Goal: Find specific page/section: Find specific page/section

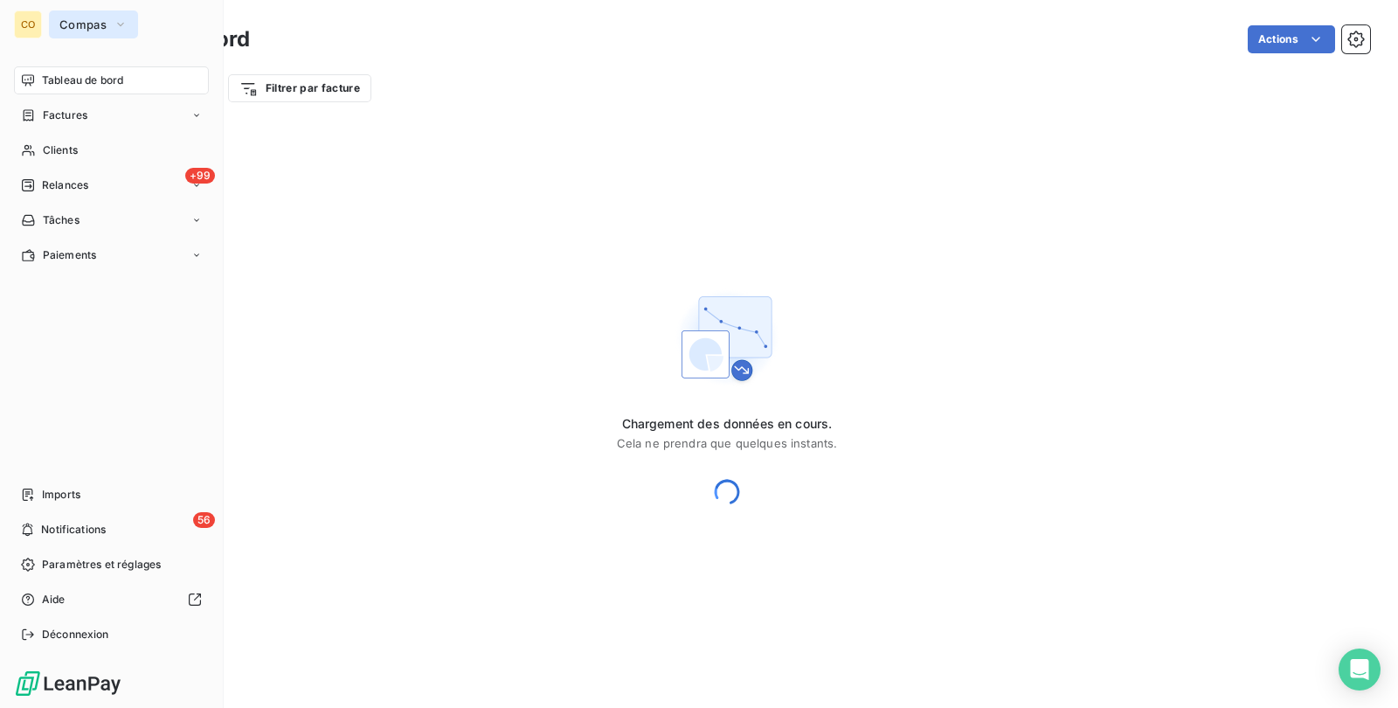
click at [55, 24] on button "Compas" at bounding box center [93, 24] width 89 height 28
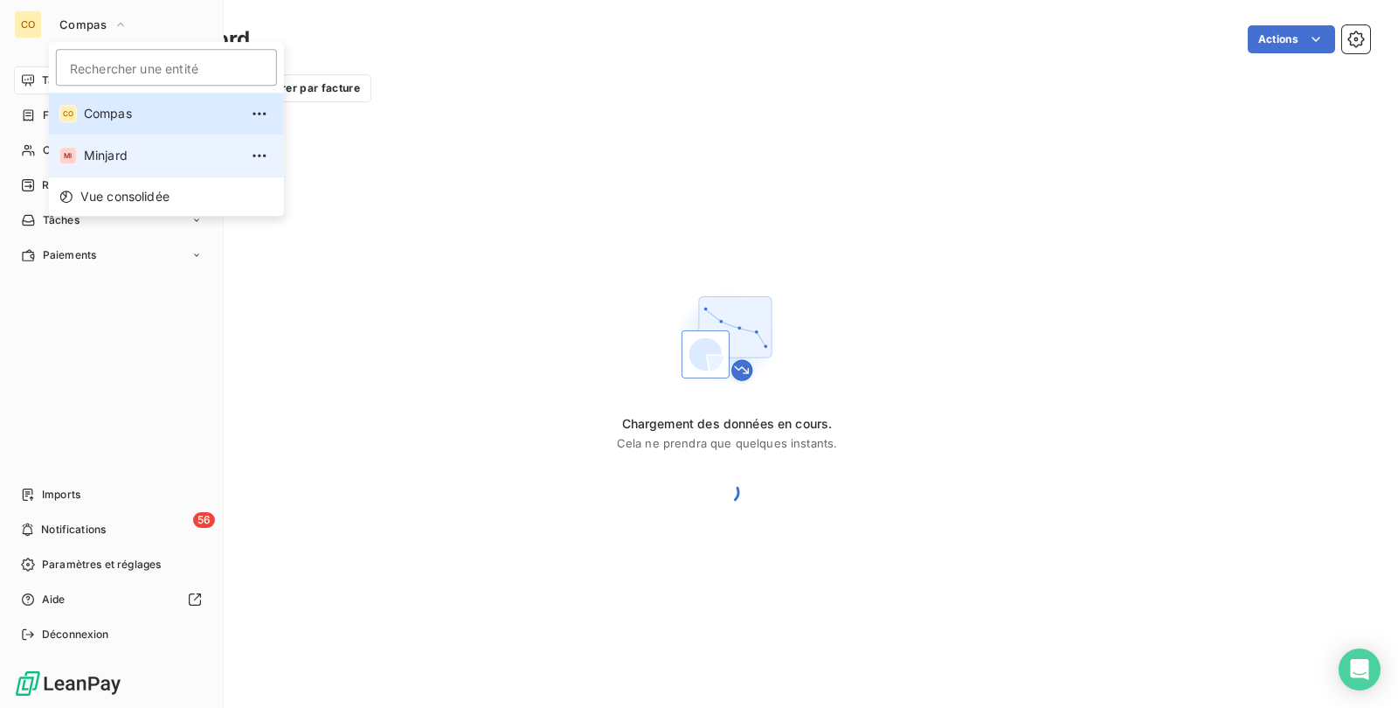
click at [96, 149] on span "Minjard" at bounding box center [161, 155] width 155 height 17
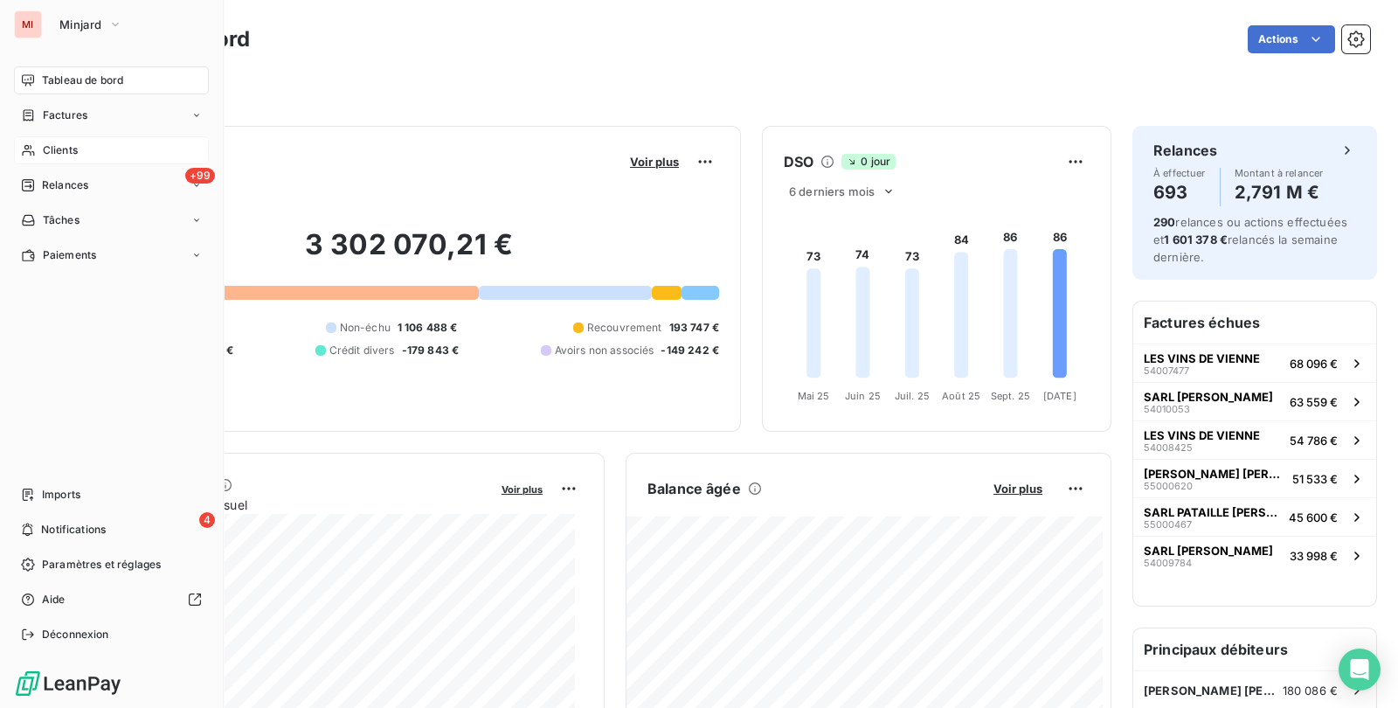
click at [57, 153] on span "Clients" at bounding box center [60, 150] width 35 height 16
click at [36, 149] on div "Clients" at bounding box center [111, 150] width 195 height 28
click at [44, 146] on span "Clients" at bounding box center [60, 150] width 35 height 16
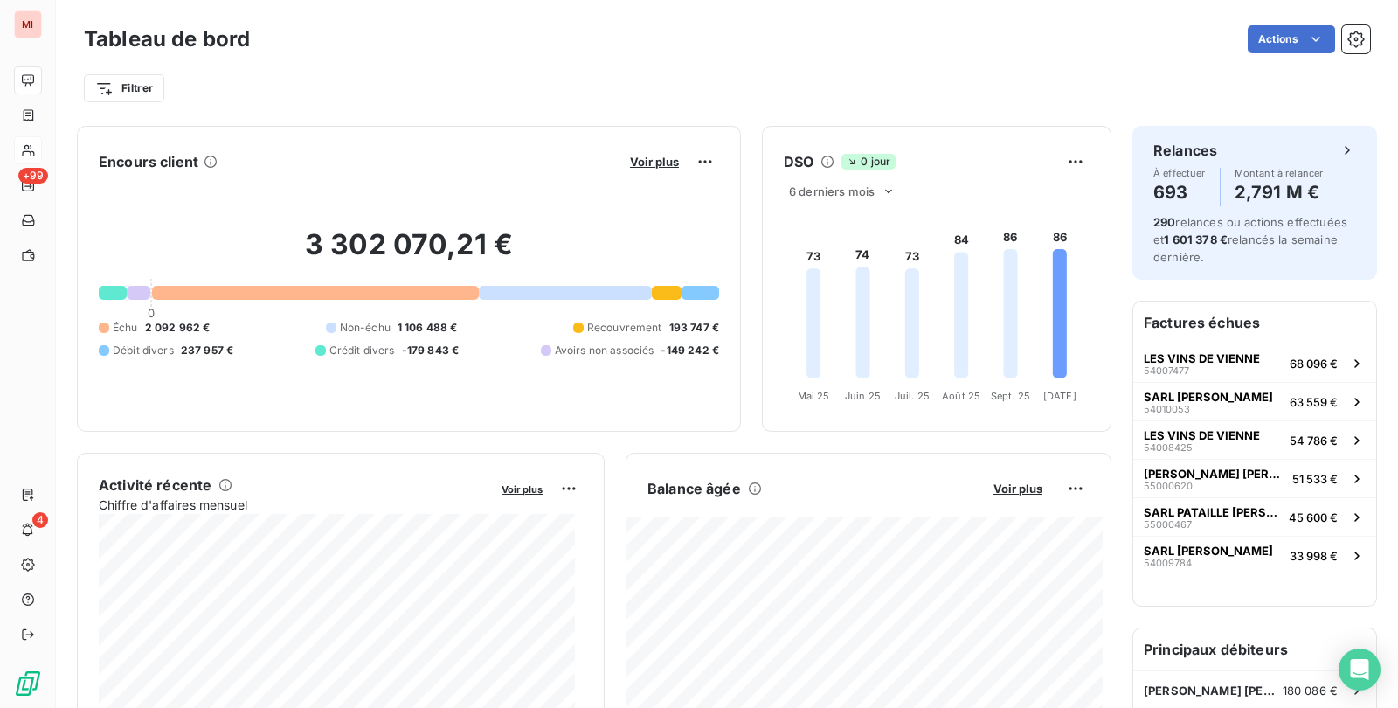
click at [497, 112] on div "Tableau de bord Actions Filtrer" at bounding box center [727, 57] width 1342 height 115
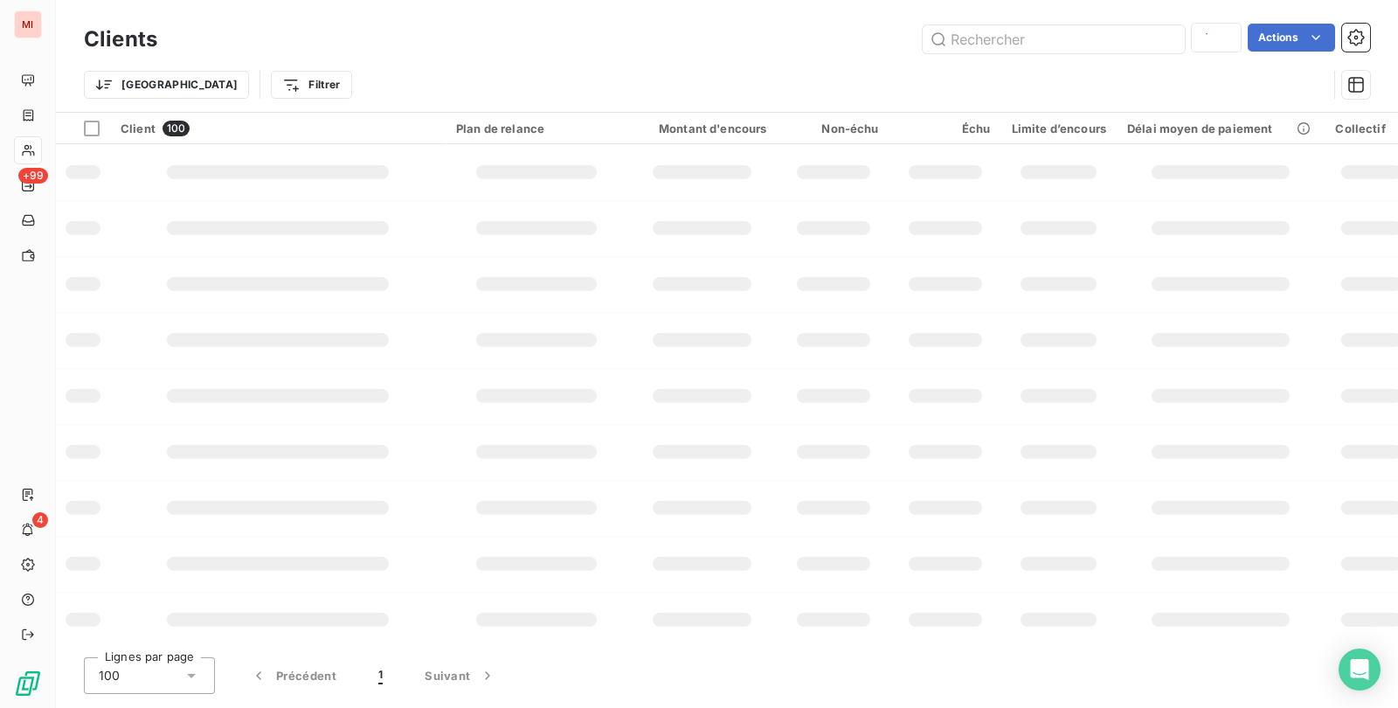
click at [1017, 22] on div "Clients Actions" at bounding box center [727, 39] width 1286 height 37
click at [1013, 38] on input "text" at bounding box center [1054, 39] width 262 height 28
type input "C"
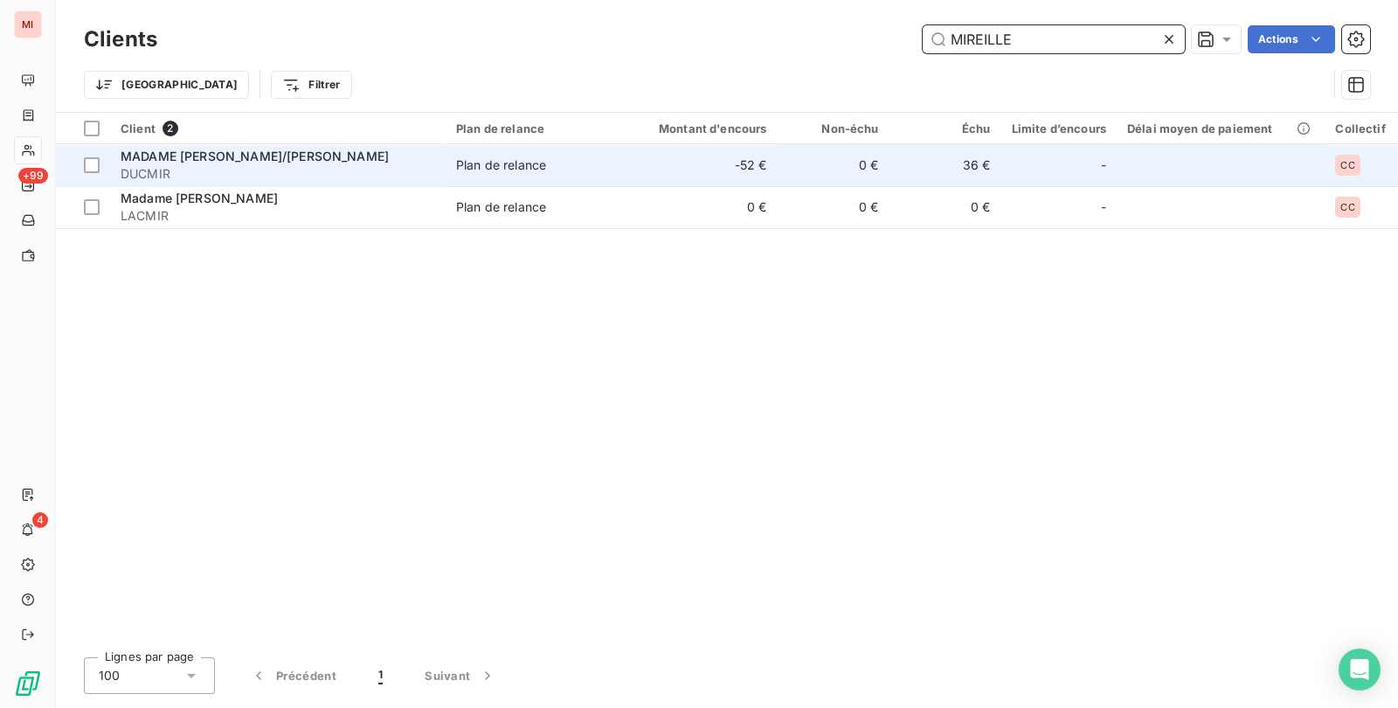
type input "MIREILLE"
click at [705, 160] on td "-52 €" at bounding box center [702, 165] width 150 height 42
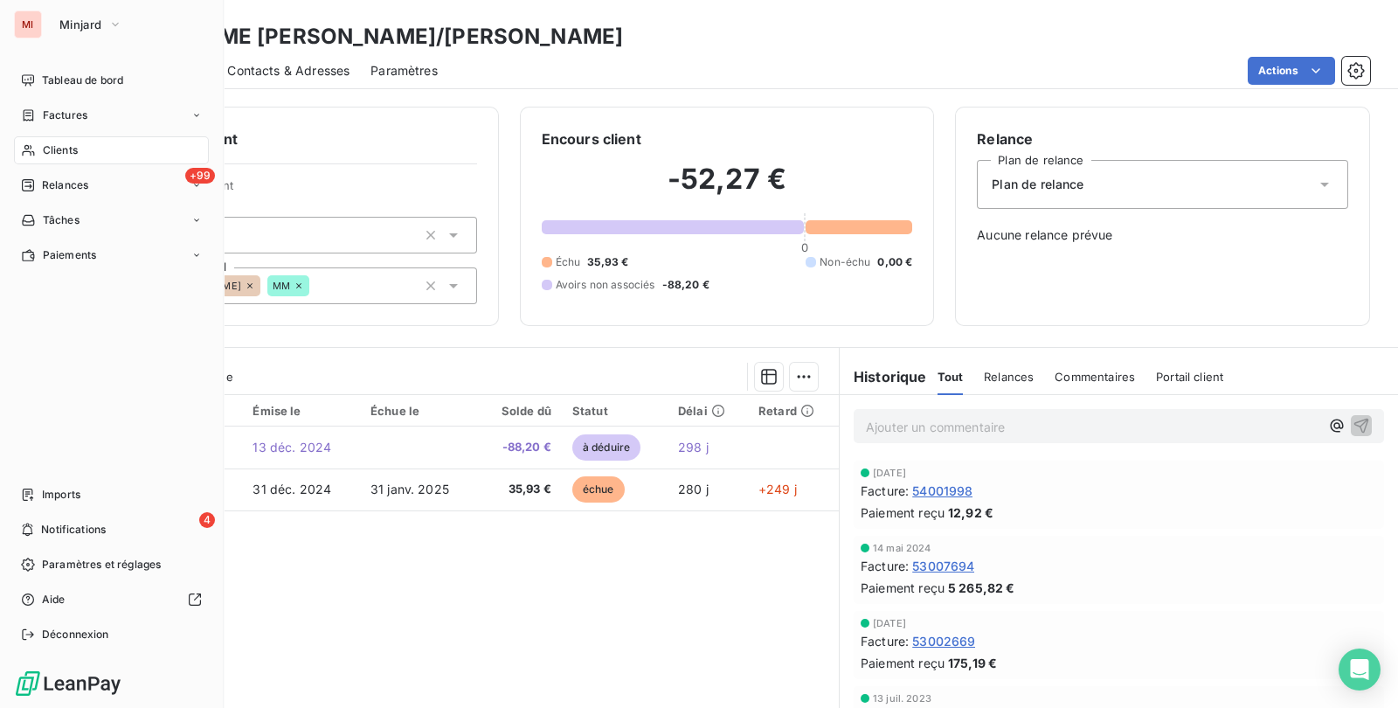
click at [44, 144] on span "Clients" at bounding box center [60, 150] width 35 height 16
